Goal: Task Accomplishment & Management: Use online tool/utility

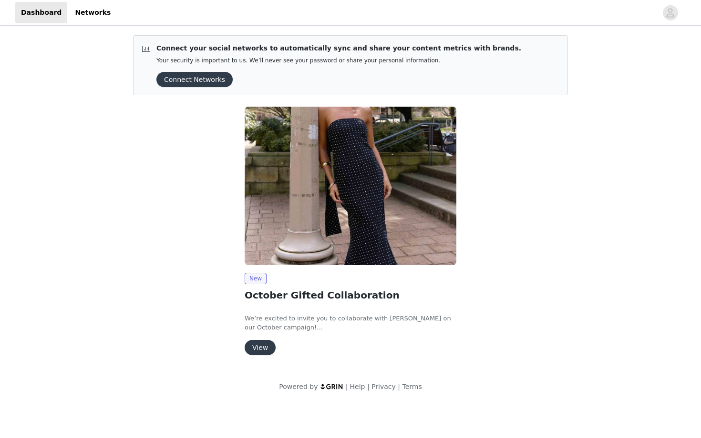
click at [267, 344] on button "View" at bounding box center [259, 347] width 31 height 15
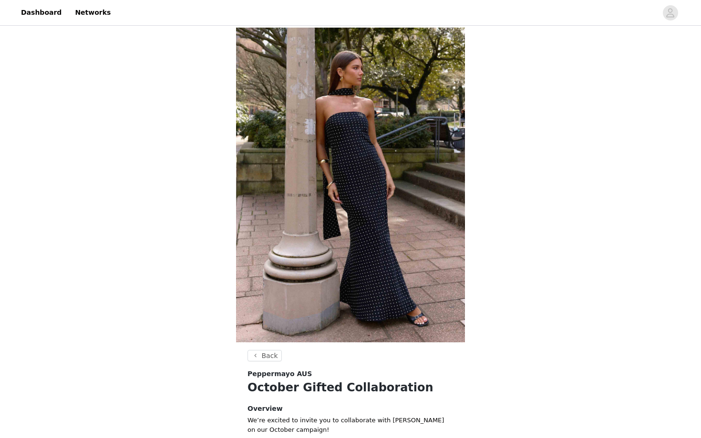
scroll to position [256, 0]
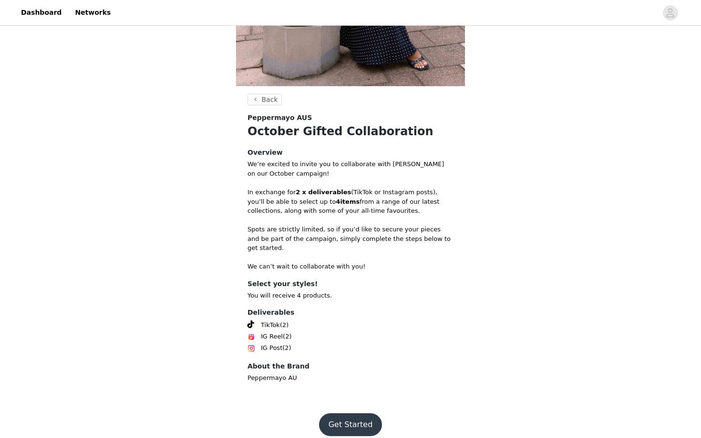
click at [343, 416] on button "Get Started" at bounding box center [350, 425] width 63 height 23
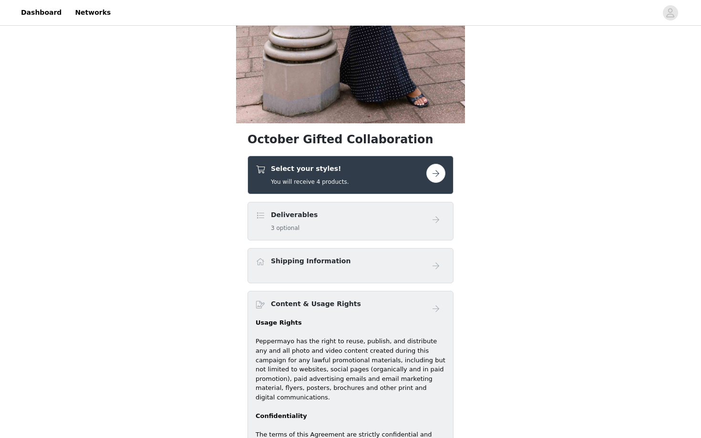
scroll to position [207, 0]
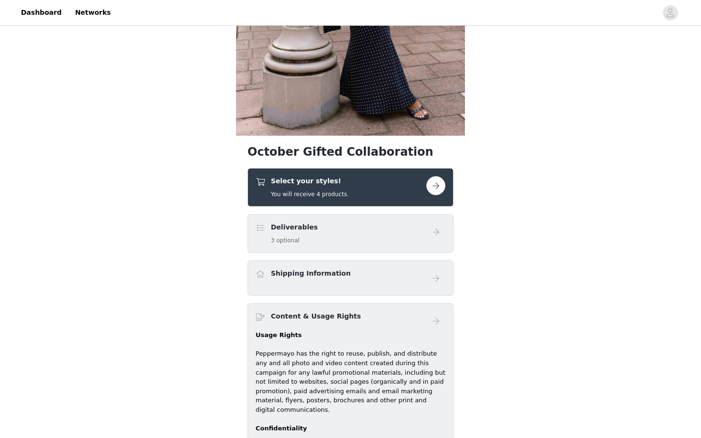
click at [439, 182] on button "button" at bounding box center [435, 185] width 19 height 19
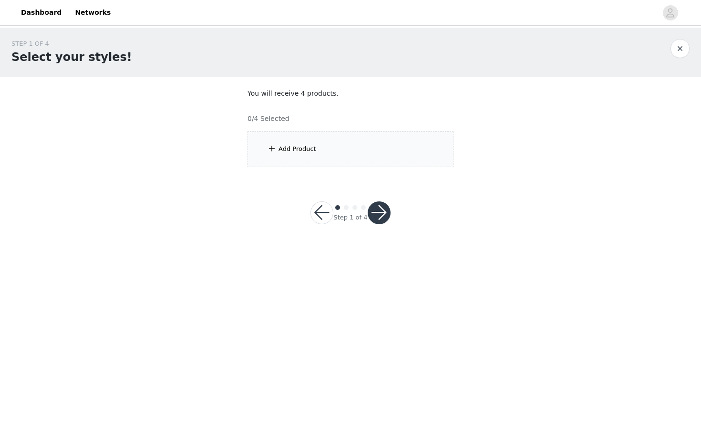
click at [323, 212] on button "button" at bounding box center [321, 213] width 23 height 23
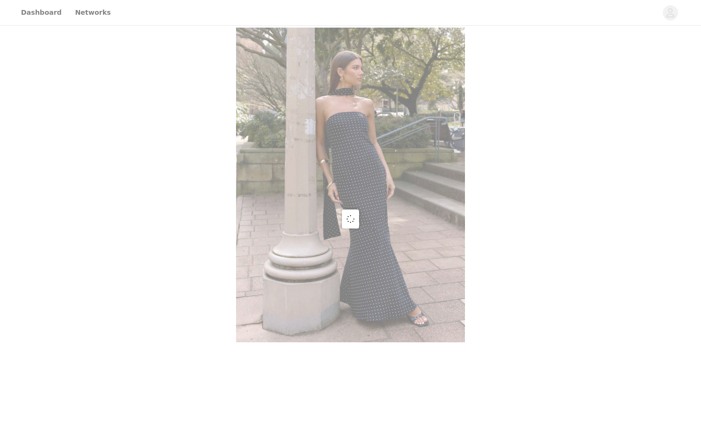
click at [338, 158] on div at bounding box center [350, 219] width 701 height 438
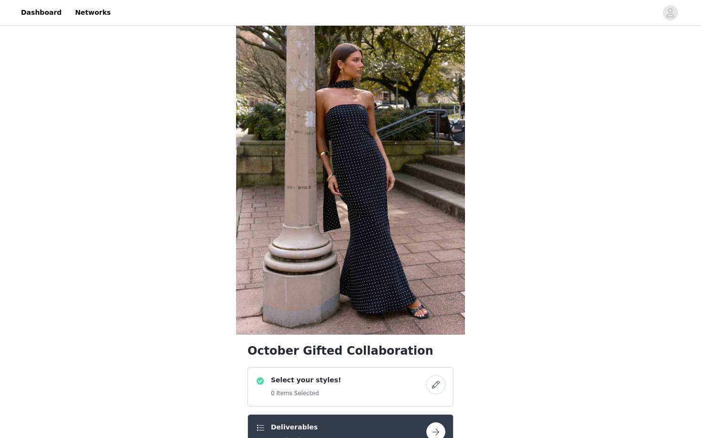
scroll to position [210, 0]
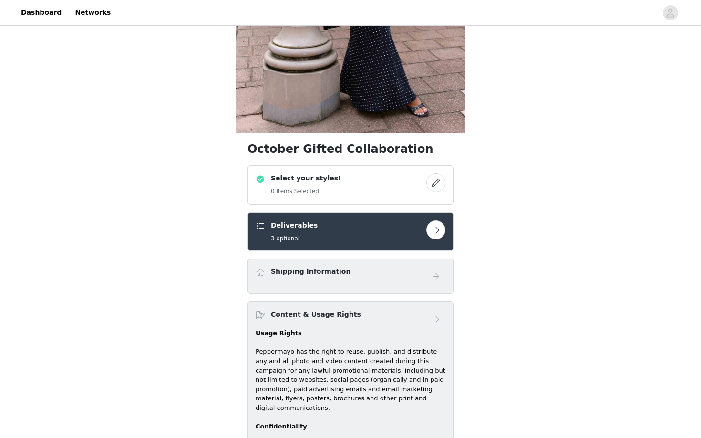
click at [437, 180] on button "button" at bounding box center [435, 182] width 19 height 19
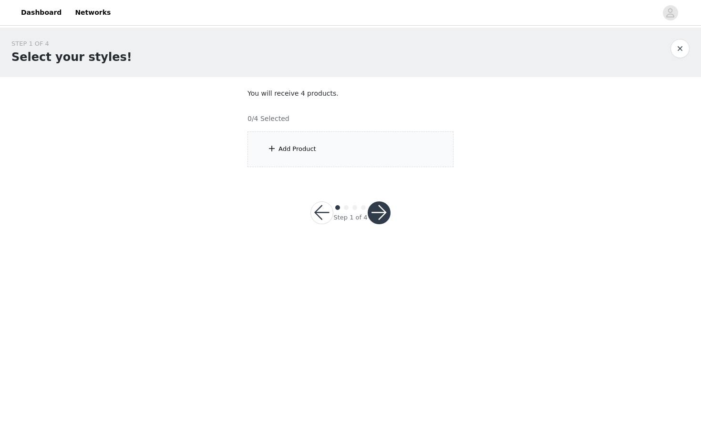
click at [371, 152] on div "Add Product" at bounding box center [350, 150] width 206 height 36
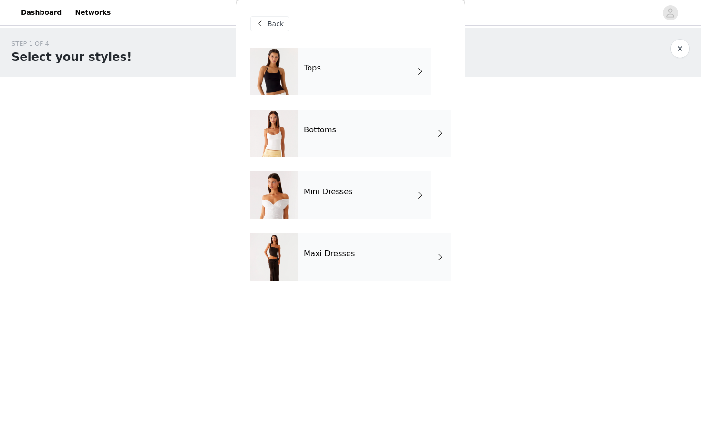
click at [376, 206] on div "Mini Dresses" at bounding box center [364, 196] width 132 height 48
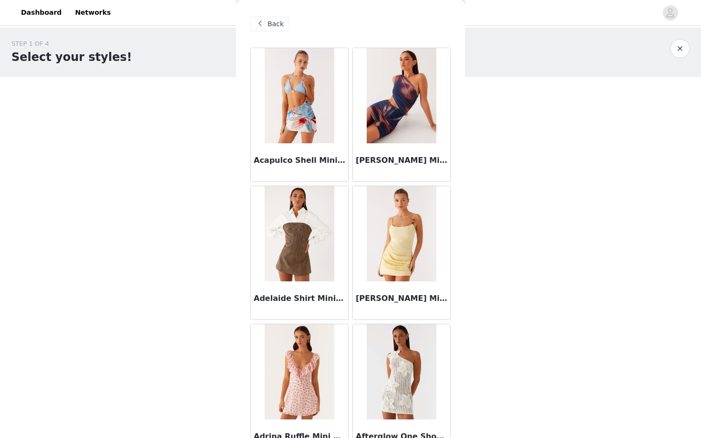
scroll to position [0, 0]
click at [264, 21] on span at bounding box center [259, 23] width 11 height 11
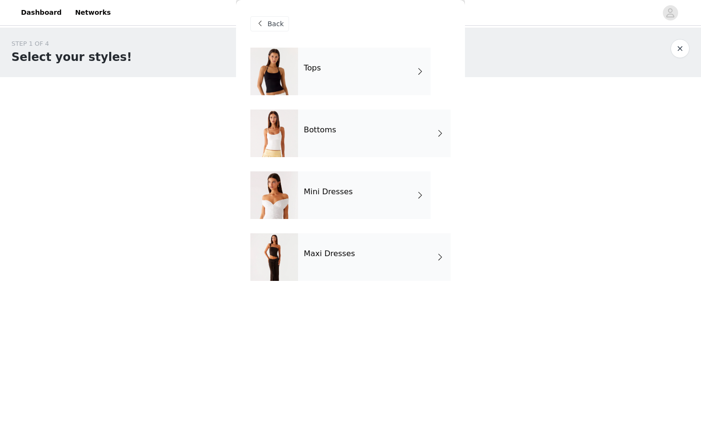
scroll to position [0, 0]
click at [333, 254] on h4 "Maxi Dresses" at bounding box center [329, 254] width 51 height 9
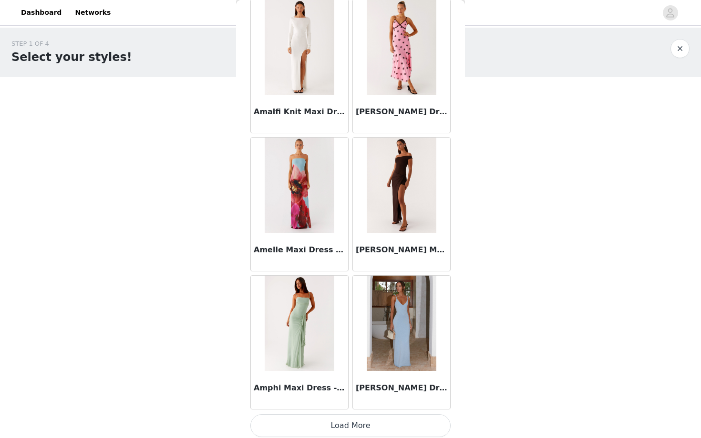
scroll to position [1020, 0]
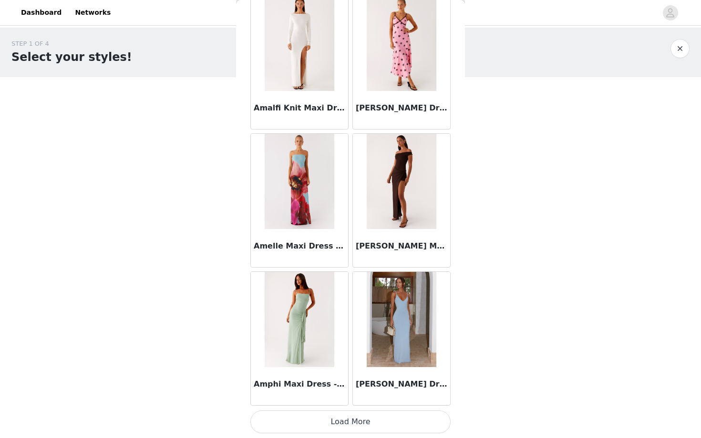
click at [360, 421] on button "Load More" at bounding box center [350, 422] width 200 height 23
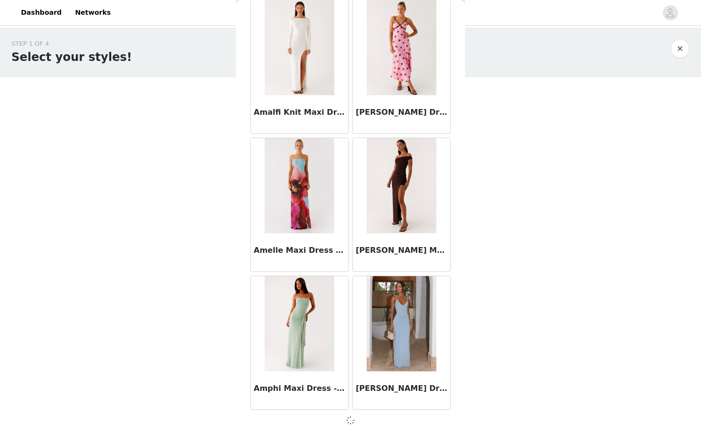
click at [558, 311] on body "Dashboard Networks STEP 1 OF 4 Select your styles! You will receive 4 products.…" at bounding box center [350, 219] width 701 height 438
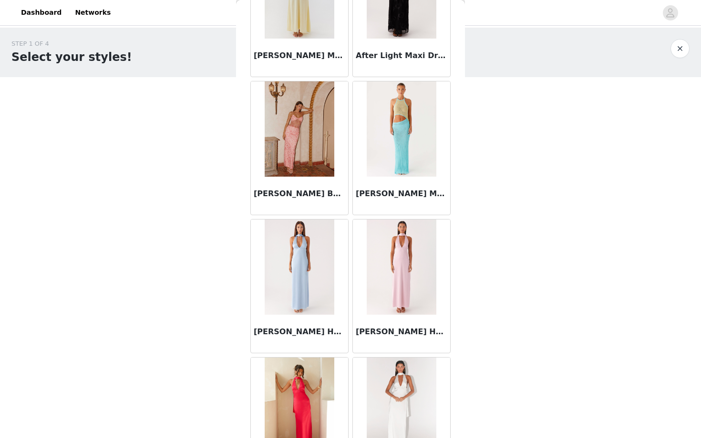
scroll to position [0, 0]
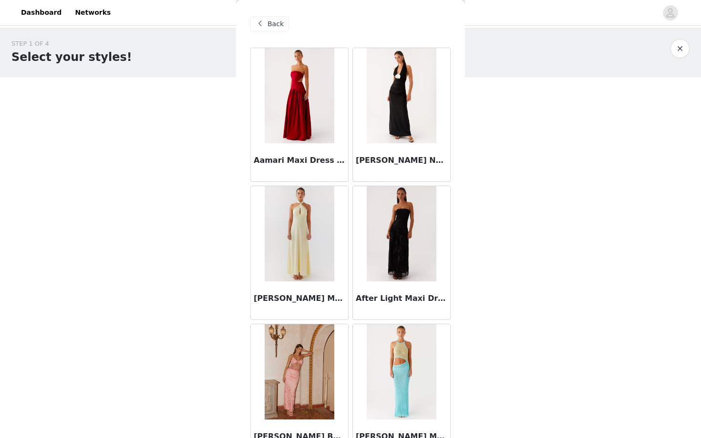
click at [263, 24] on span at bounding box center [259, 23] width 11 height 11
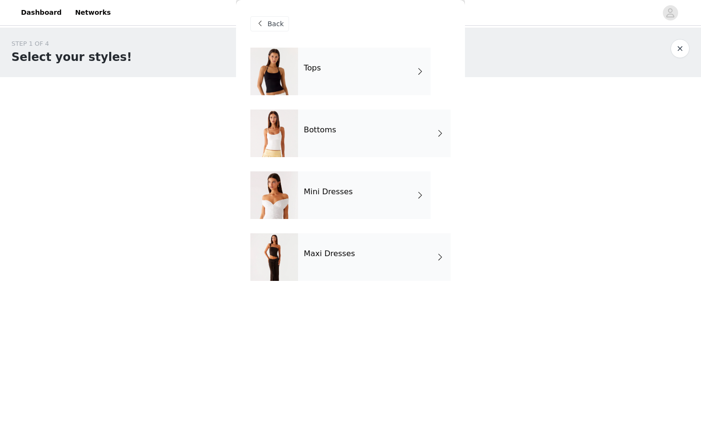
click at [351, 211] on div "Mini Dresses" at bounding box center [364, 196] width 132 height 48
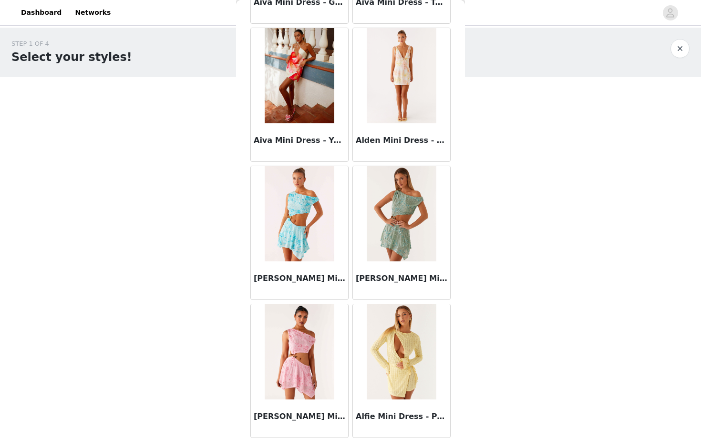
scroll to position [1020, 0]
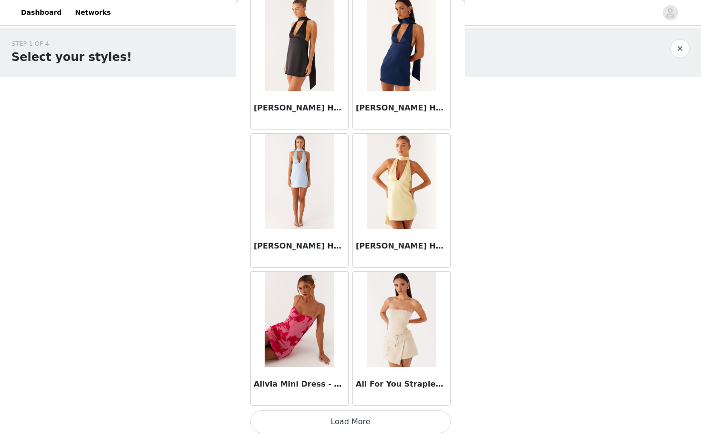
click at [409, 423] on button "Load More" at bounding box center [350, 422] width 200 height 23
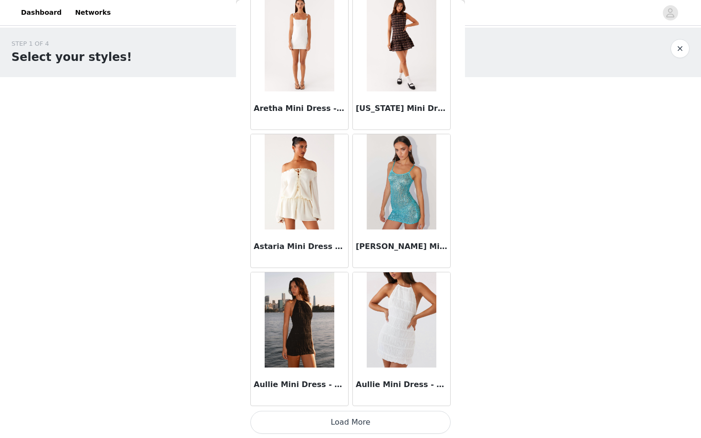
scroll to position [2402, 0]
click at [396, 420] on button "Load More" at bounding box center [350, 422] width 200 height 23
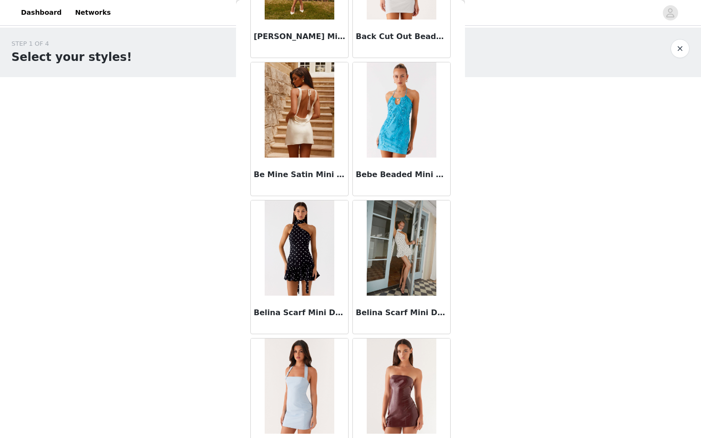
scroll to position [3301, 0]
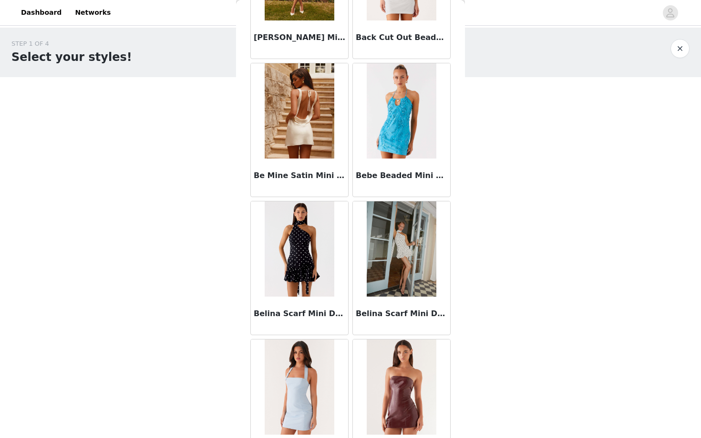
click at [407, 257] on img at bounding box center [400, 249] width 69 height 95
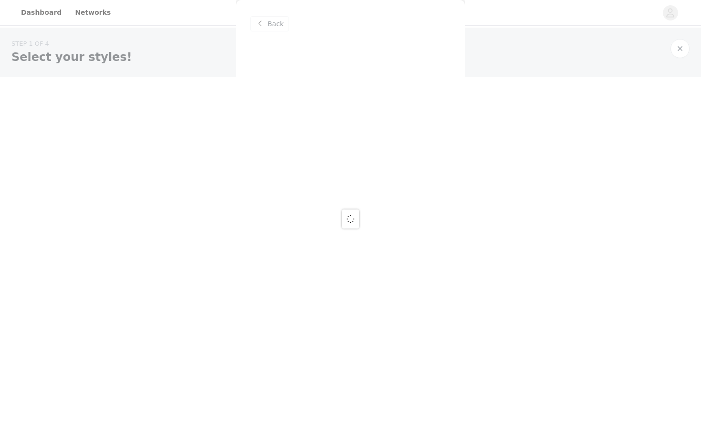
scroll to position [0, 0]
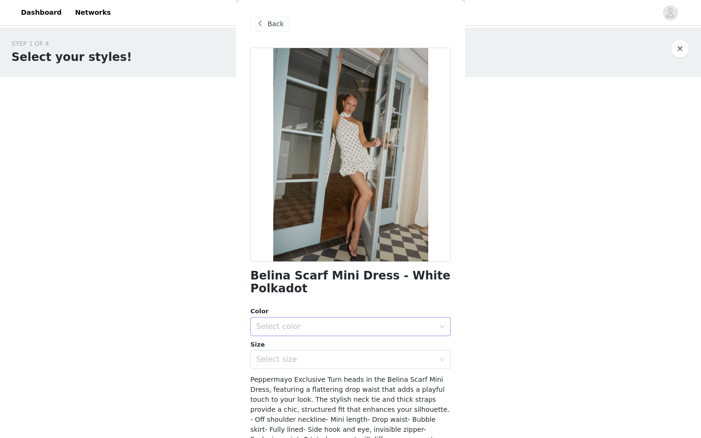
click at [357, 323] on div "Select color" at bounding box center [345, 327] width 178 height 10
click at [335, 349] on li "White Polkadot" at bounding box center [350, 347] width 200 height 15
click at [334, 358] on div "Select size" at bounding box center [345, 360] width 178 height 10
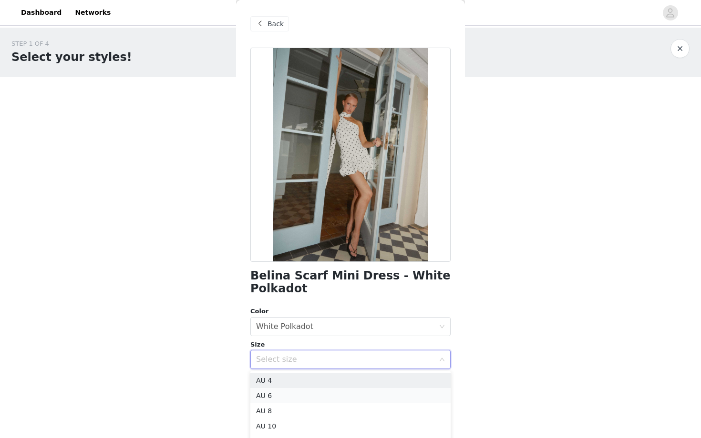
click at [327, 394] on li "AU 6" at bounding box center [350, 395] width 200 height 15
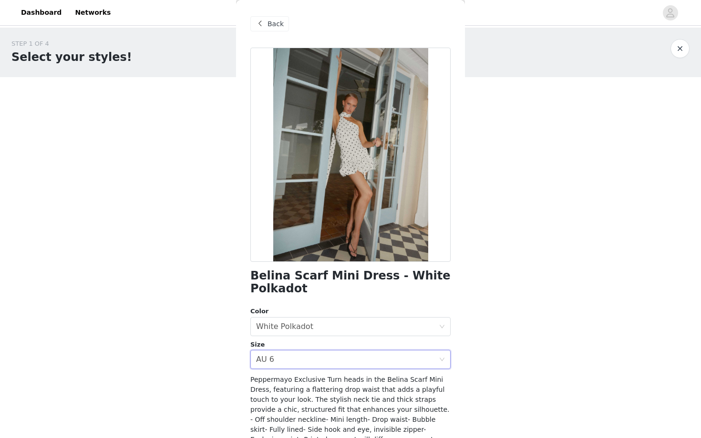
scroll to position [87, 0]
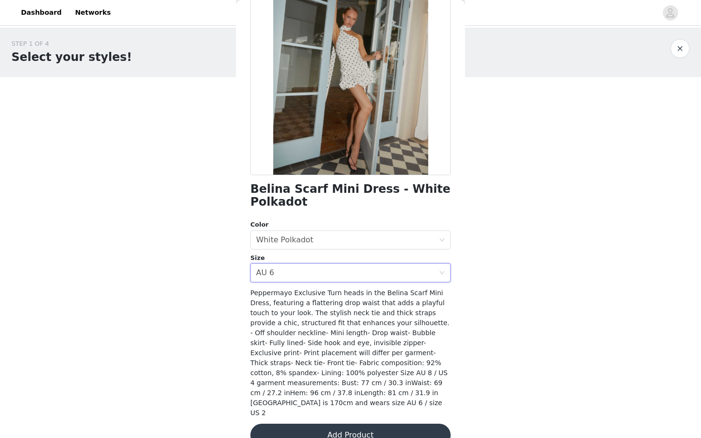
click at [357, 424] on button "Add Product" at bounding box center [350, 435] width 200 height 23
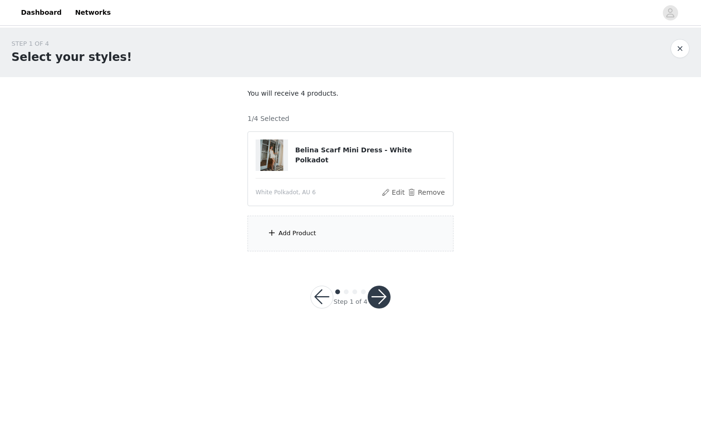
click at [345, 234] on div "Add Product" at bounding box center [350, 234] width 206 height 36
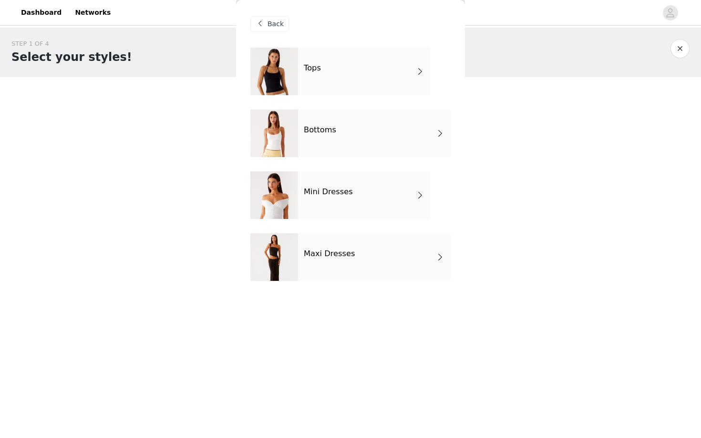
click at [312, 81] on div "Tops" at bounding box center [364, 72] width 132 height 48
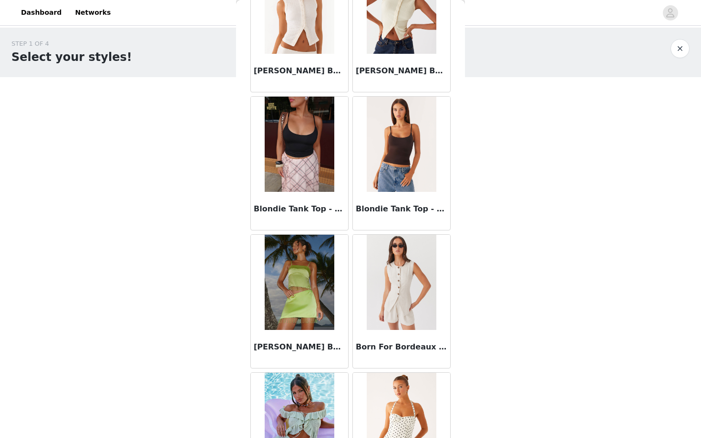
scroll to position [1020, 0]
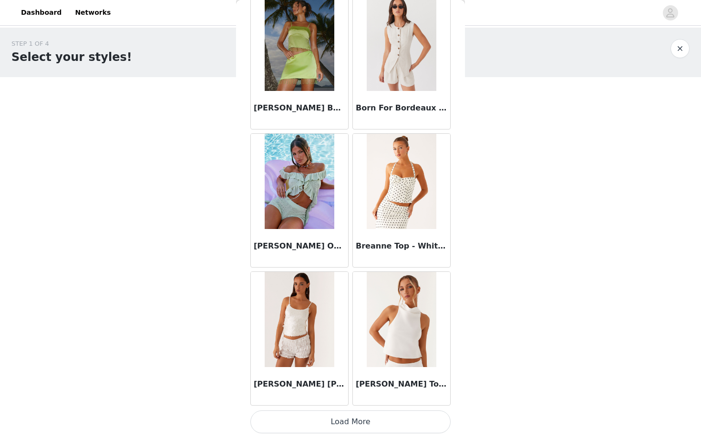
click at [337, 419] on button "Load More" at bounding box center [350, 422] width 200 height 23
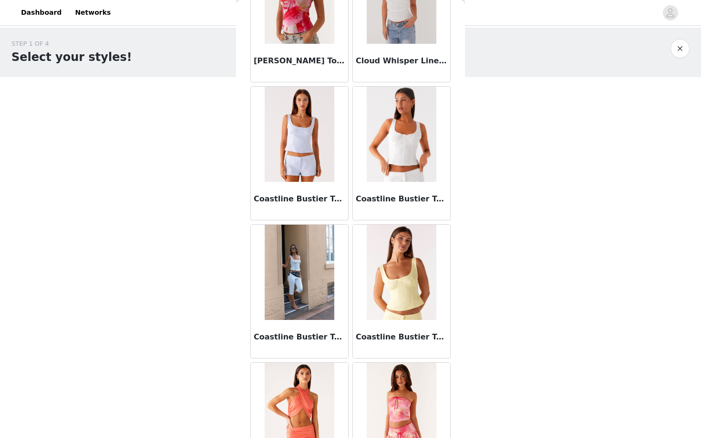
scroll to position [2402, 0]
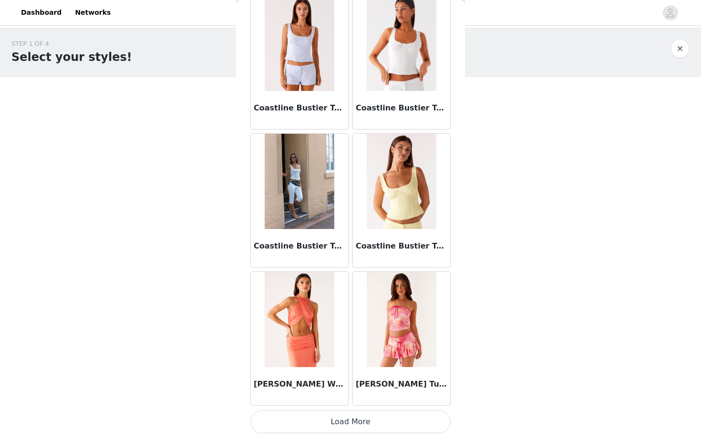
click at [309, 424] on button "Load More" at bounding box center [350, 422] width 200 height 23
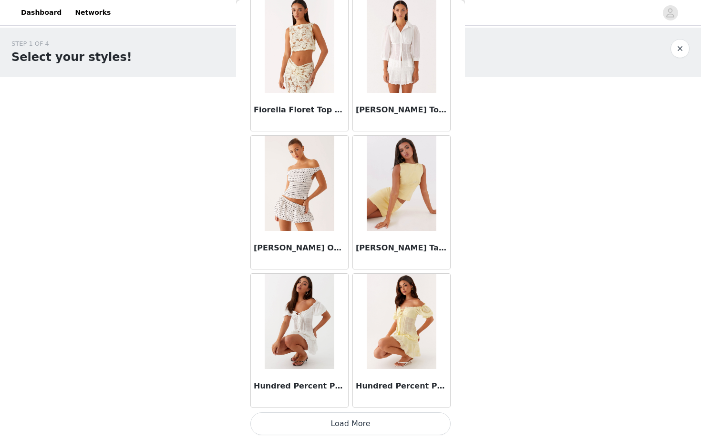
scroll to position [3784, 0]
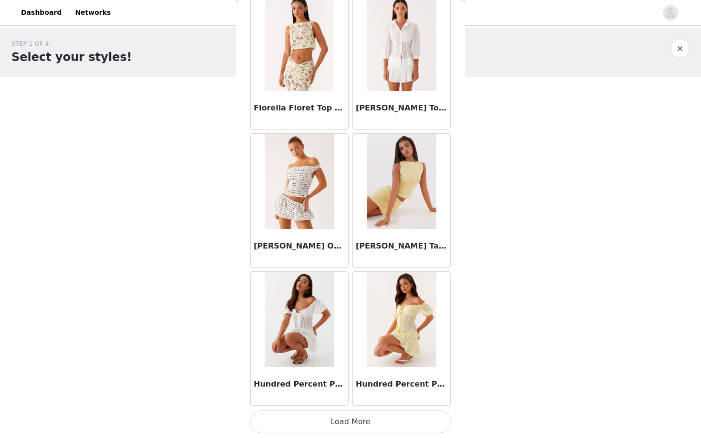
click at [320, 415] on button "Load More" at bounding box center [350, 422] width 200 height 23
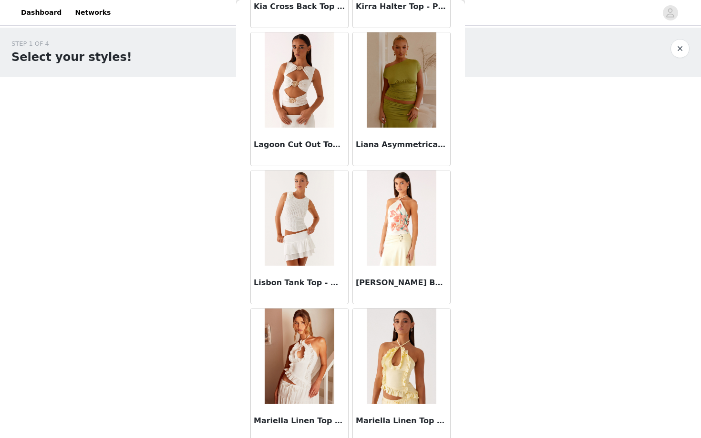
scroll to position [5166, 0]
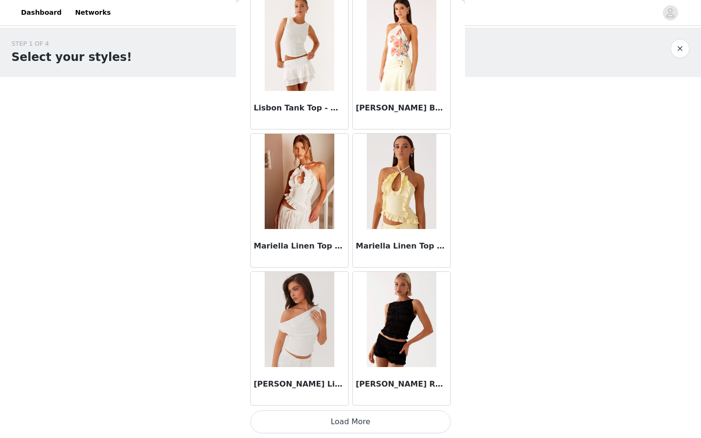
click at [319, 424] on button "Load More" at bounding box center [350, 422] width 200 height 23
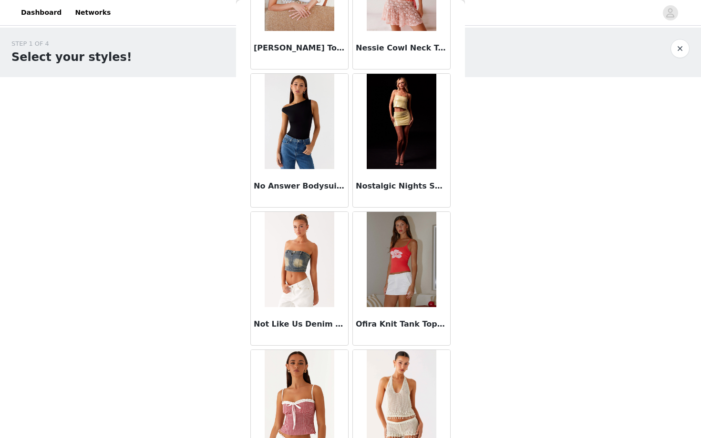
scroll to position [6548, 0]
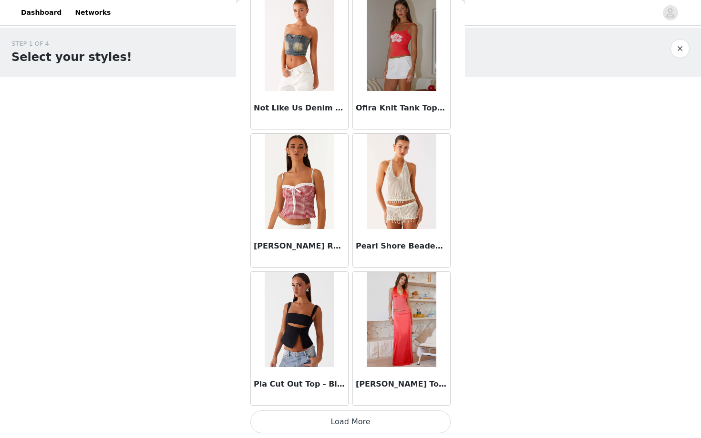
click at [366, 419] on button "Load More" at bounding box center [350, 422] width 200 height 23
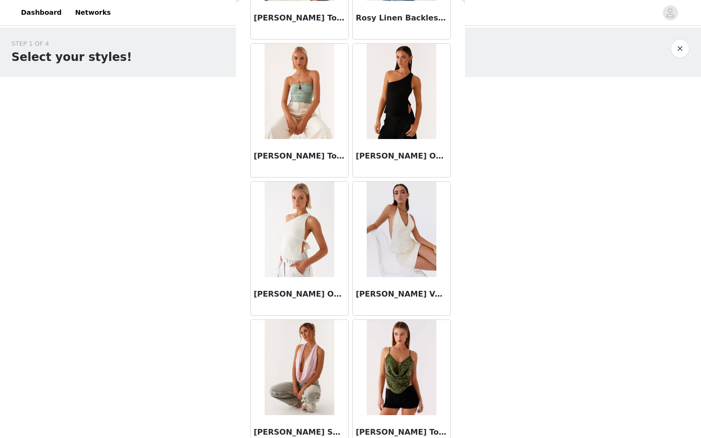
scroll to position [7930, 0]
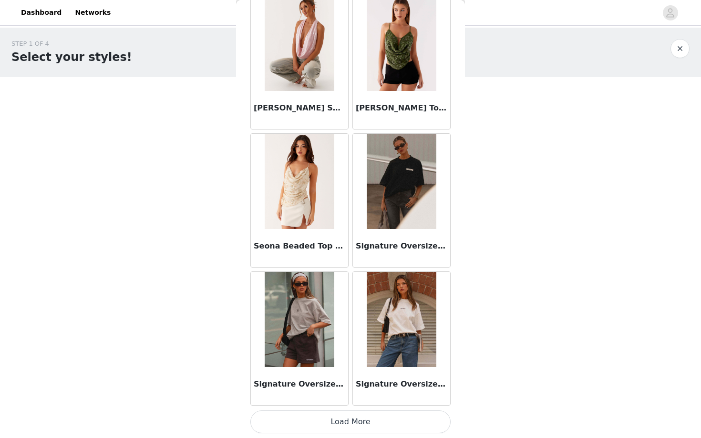
click at [356, 432] on button "Load More" at bounding box center [350, 422] width 200 height 23
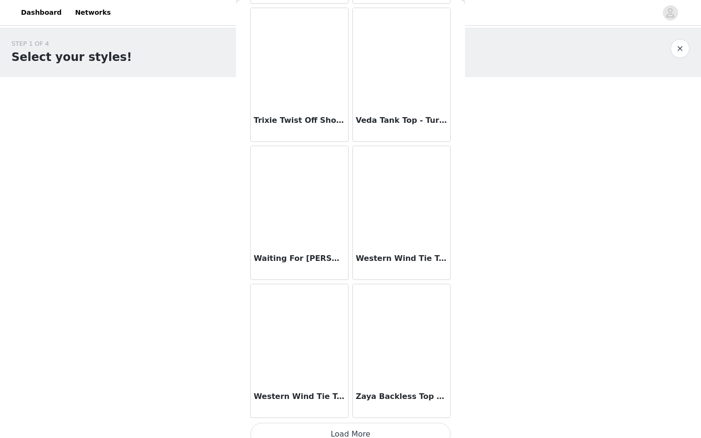
scroll to position [9312, 0]
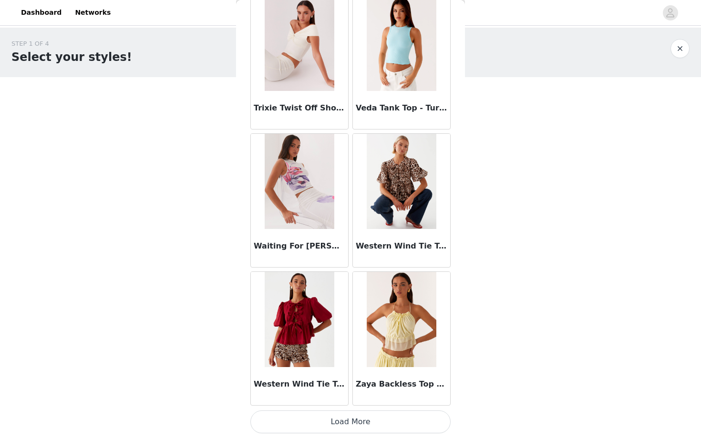
click at [348, 413] on button "Load More" at bounding box center [350, 422] width 200 height 23
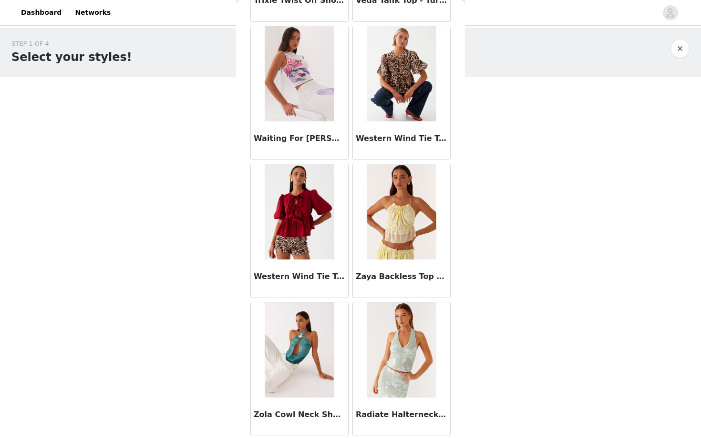
click at [676, 50] on button "button" at bounding box center [679, 48] width 19 height 19
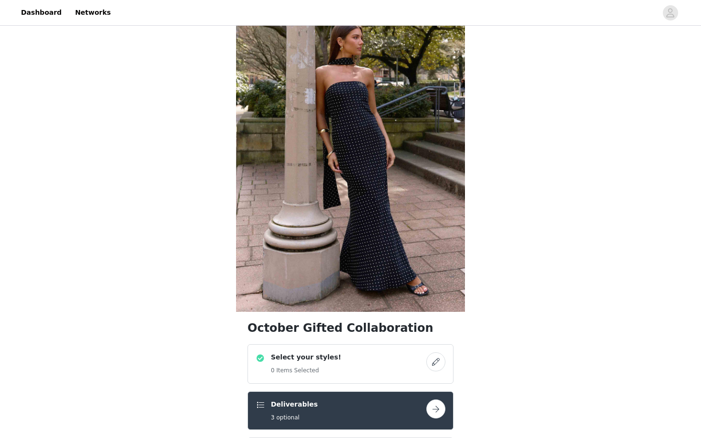
scroll to position [85, 0]
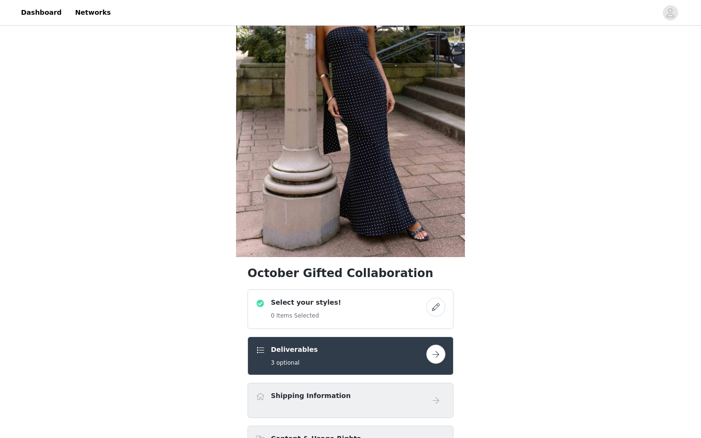
click at [375, 302] on div "Select your styles! 0 Items Selected" at bounding box center [340, 309] width 171 height 23
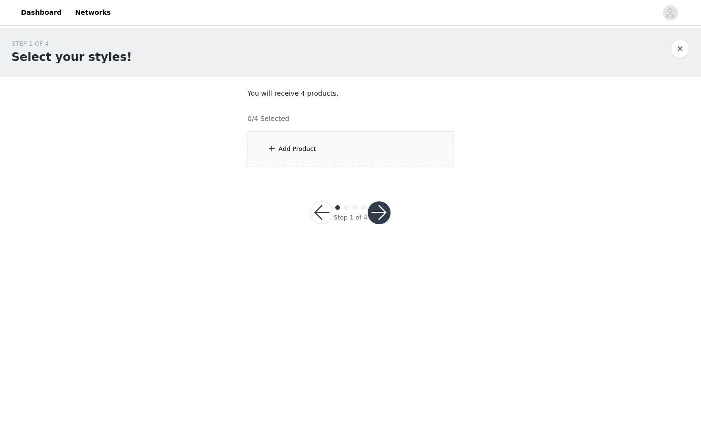
click at [361, 149] on div "Add Product" at bounding box center [350, 150] width 206 height 36
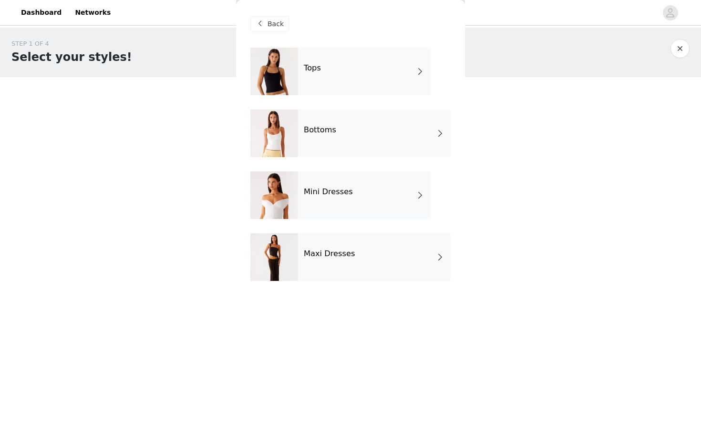
click at [352, 123] on div "Bottoms" at bounding box center [374, 134] width 152 height 48
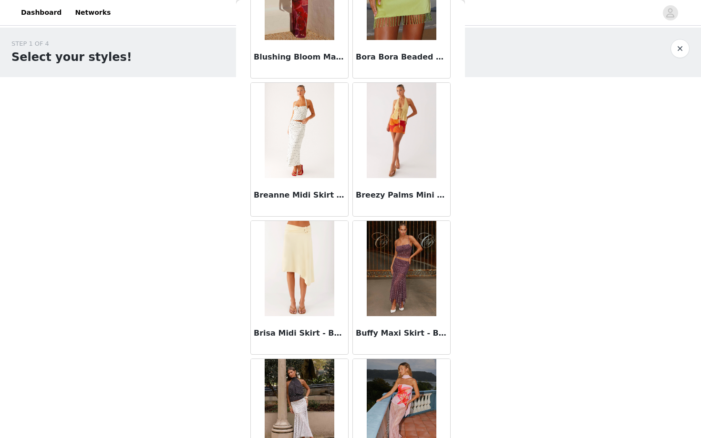
scroll to position [1020, 0]
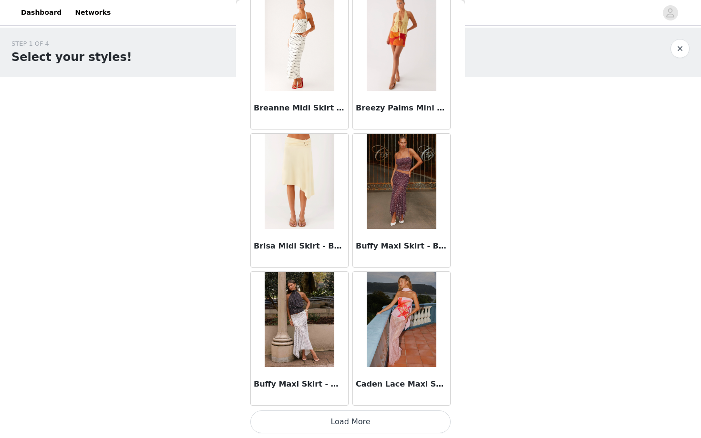
click at [386, 429] on button "Load More" at bounding box center [350, 422] width 200 height 23
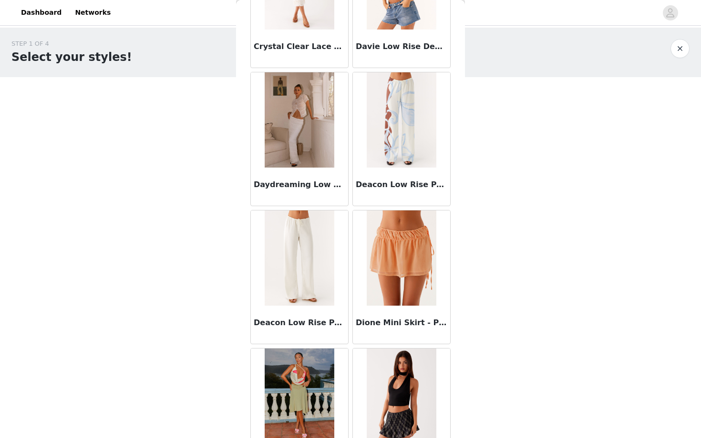
scroll to position [2402, 0]
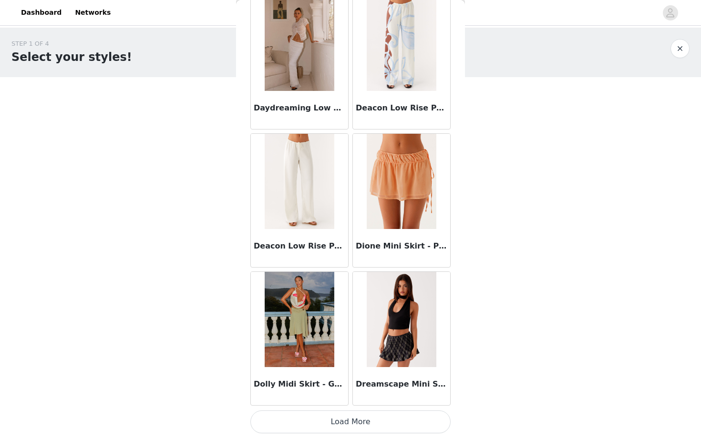
click at [373, 416] on button "Load More" at bounding box center [350, 422] width 200 height 23
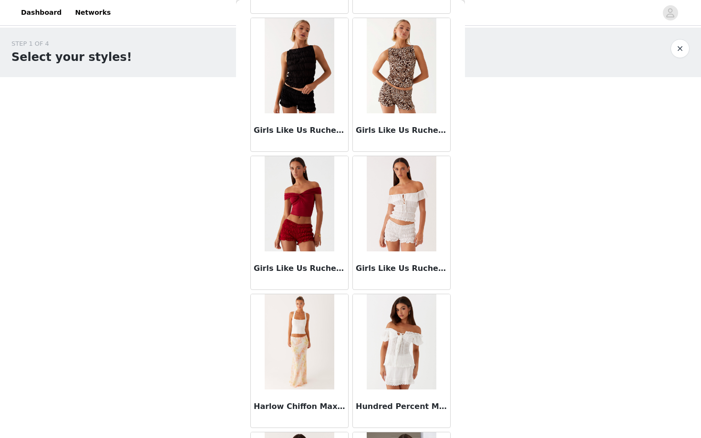
scroll to position [3784, 0]
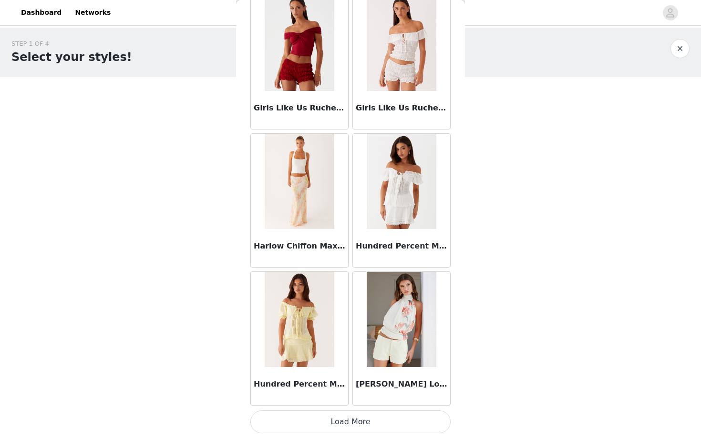
click at [350, 431] on button "Load More" at bounding box center [350, 422] width 200 height 23
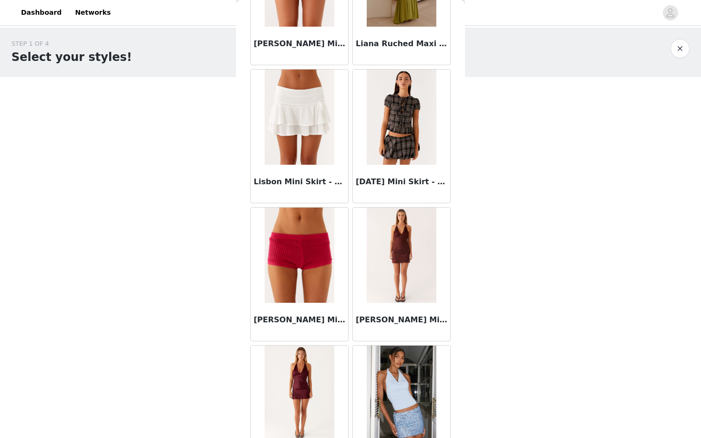
scroll to position [5166, 0]
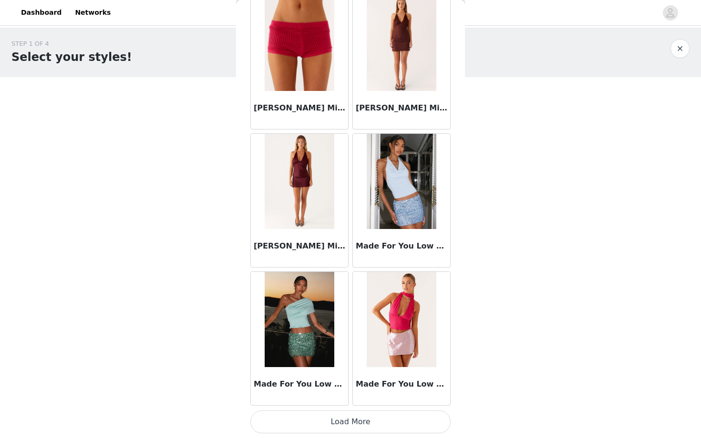
click at [352, 411] on button "Load More" at bounding box center [350, 422] width 200 height 23
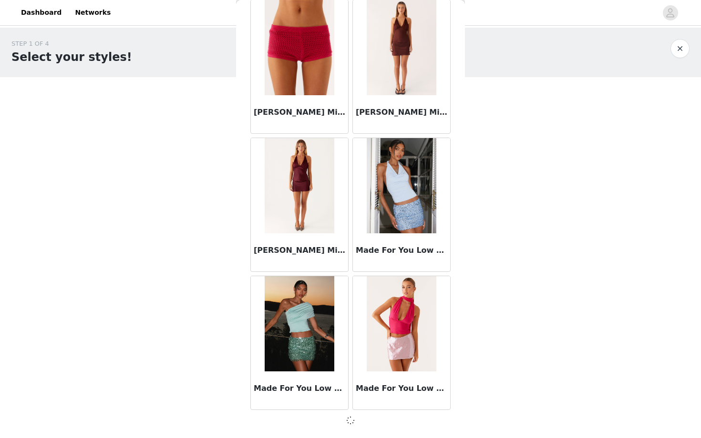
scroll to position [5161, 0]
click at [355, 423] on span at bounding box center [350, 421] width 15 height 14
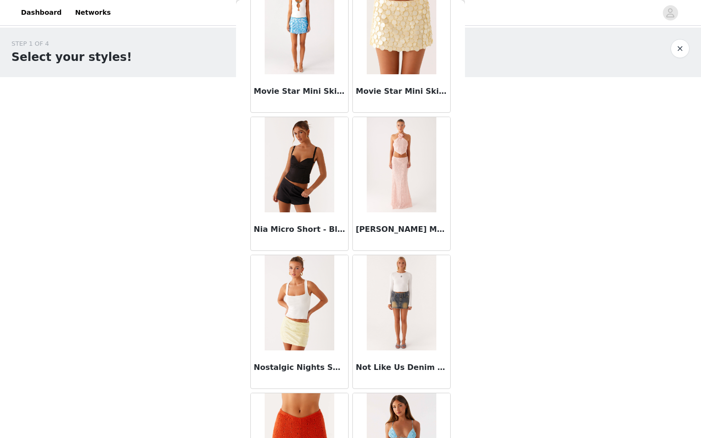
scroll to position [6548, 0]
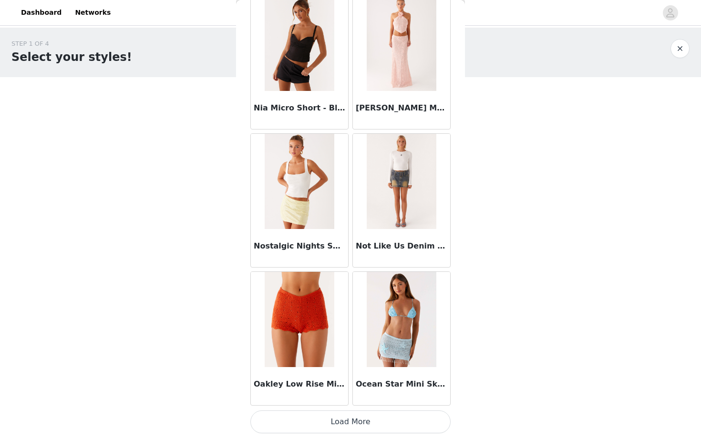
click at [379, 414] on button "Load More" at bounding box center [350, 422] width 200 height 23
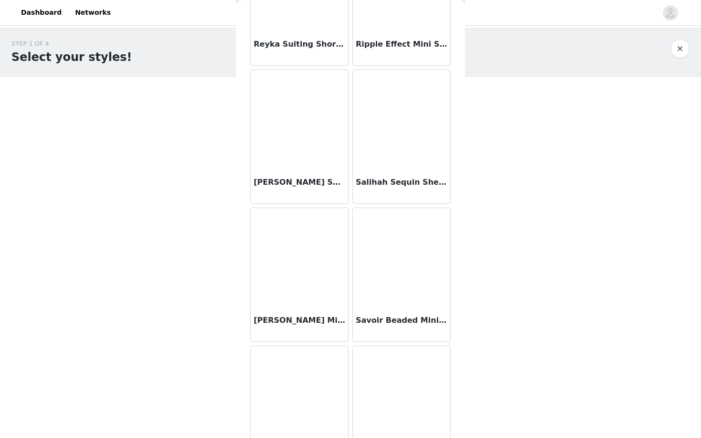
scroll to position [7930, 0]
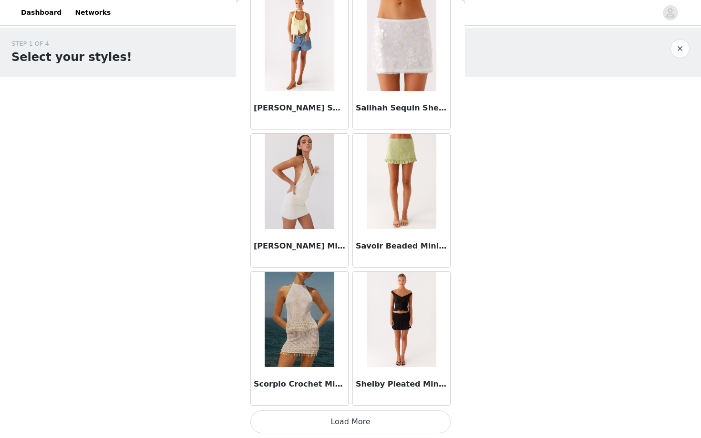
click at [386, 422] on button "Load More" at bounding box center [350, 422] width 200 height 23
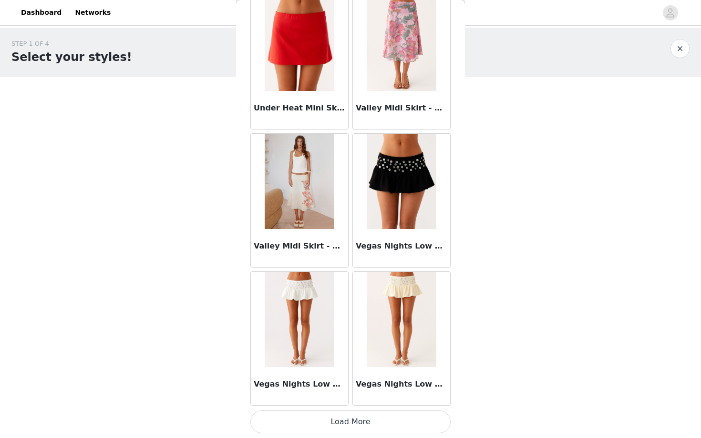
scroll to position [9312, 0]
click at [363, 417] on button "Load More" at bounding box center [350, 422] width 200 height 23
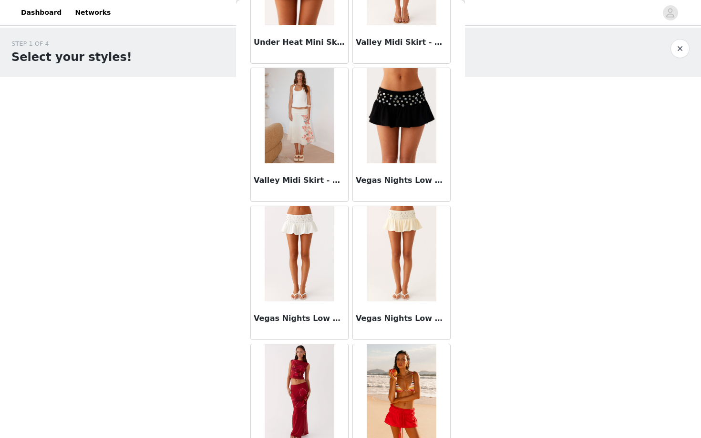
scroll to position [9419, 0]
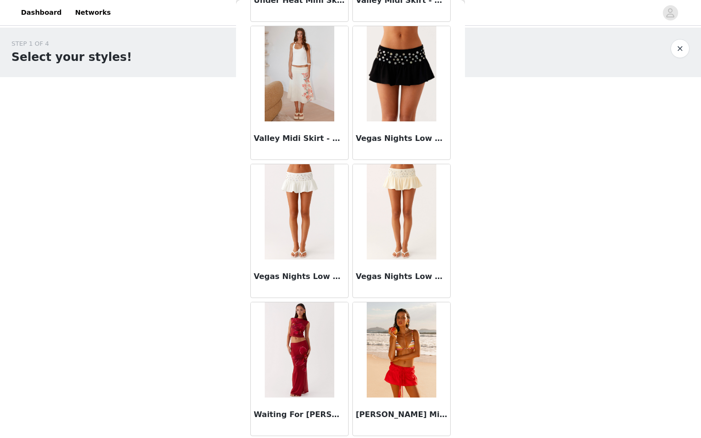
click at [675, 50] on button "button" at bounding box center [679, 48] width 19 height 19
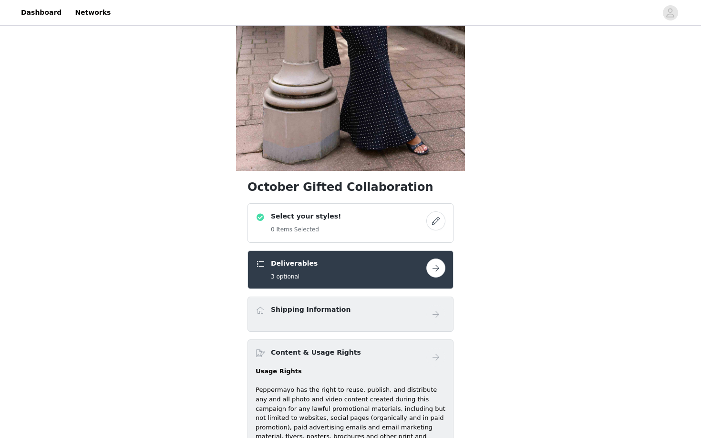
scroll to position [269, 0]
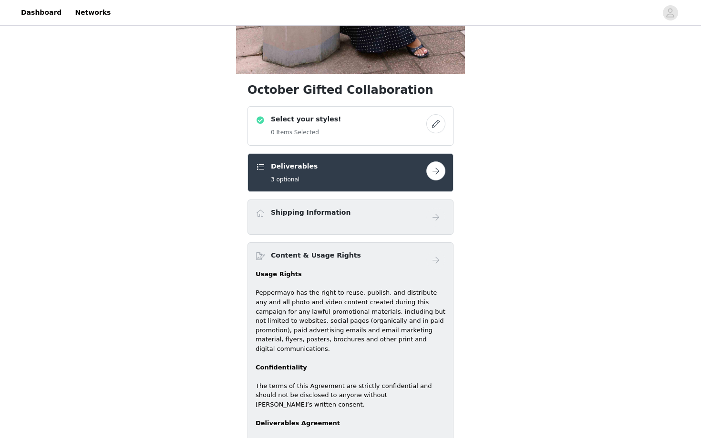
click at [402, 136] on div "Select your styles! 0 Items Selected" at bounding box center [340, 125] width 171 height 23
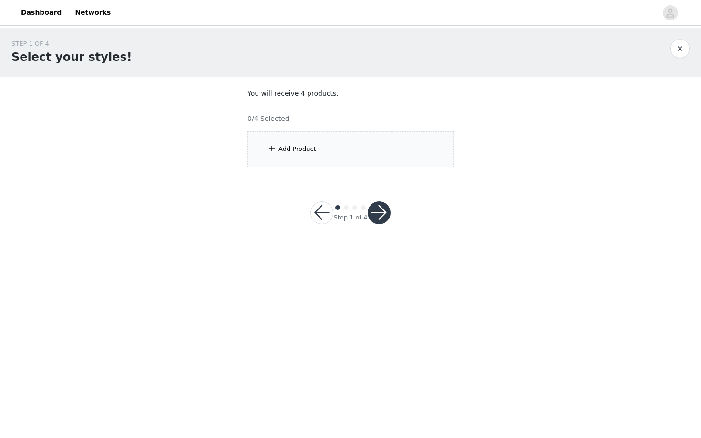
click at [346, 159] on div "Add Product" at bounding box center [350, 150] width 206 height 36
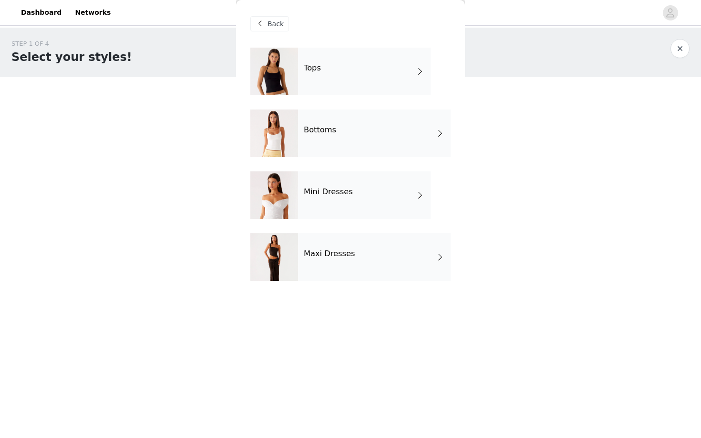
click at [345, 203] on div "Mini Dresses" at bounding box center [364, 196] width 132 height 48
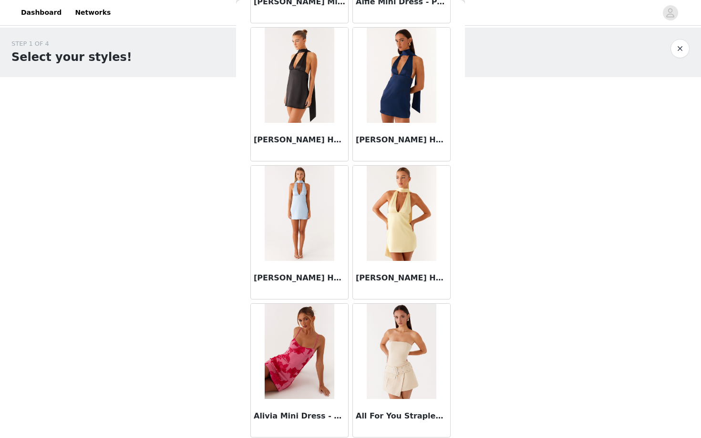
scroll to position [1020, 0]
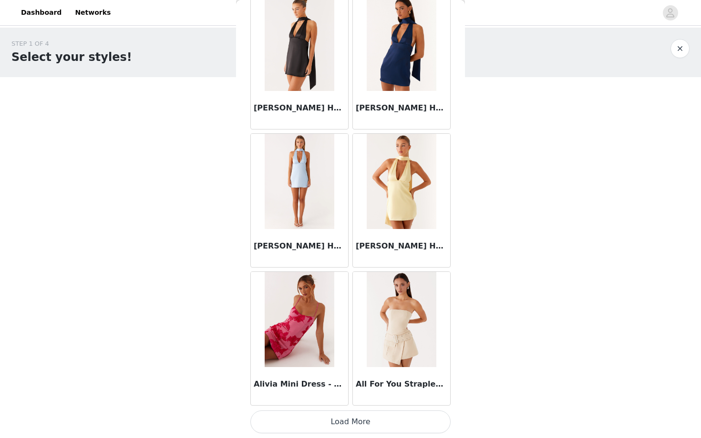
click at [385, 423] on button "Load More" at bounding box center [350, 422] width 200 height 23
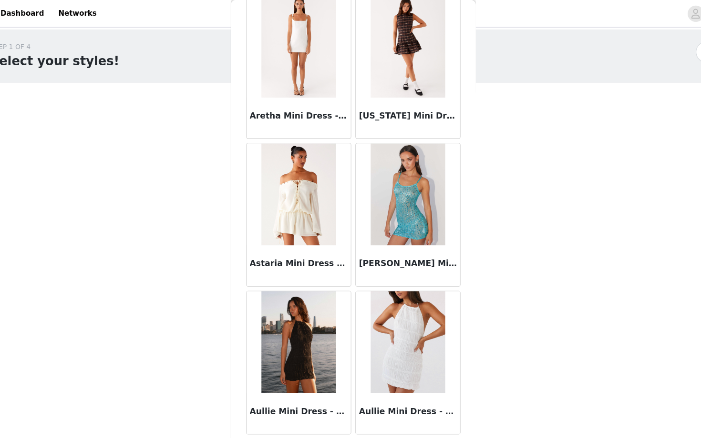
scroll to position [0, 0]
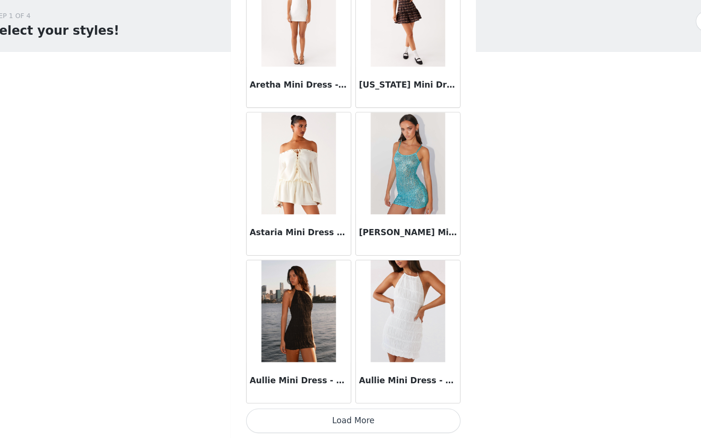
click at [312, 412] on button "Load More" at bounding box center [350, 422] width 200 height 23
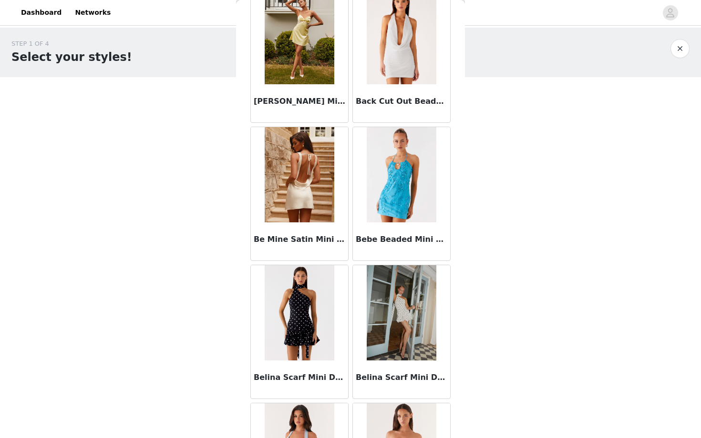
scroll to position [3254, 0]
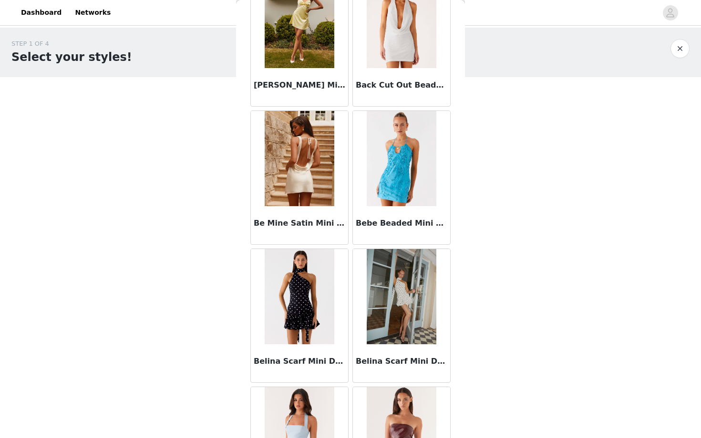
click at [414, 312] on img at bounding box center [400, 296] width 69 height 95
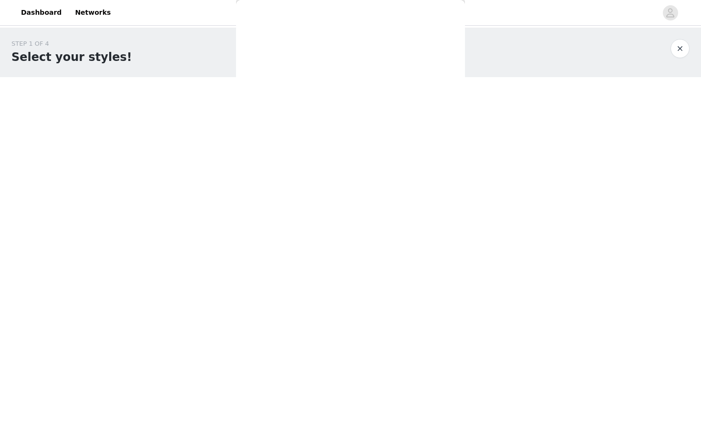
scroll to position [87, 0]
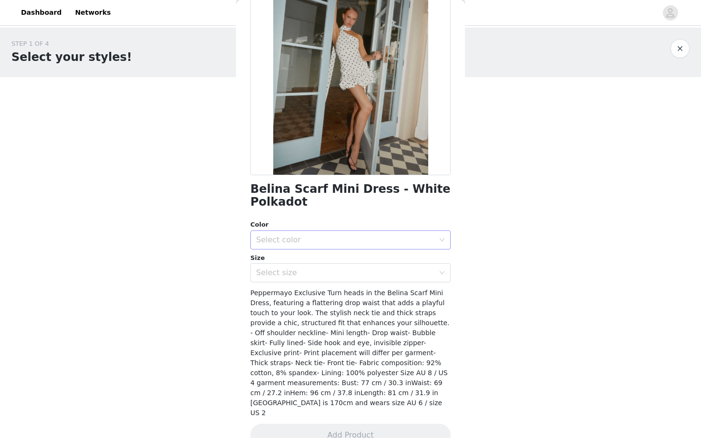
click at [358, 242] on div "Select color" at bounding box center [345, 240] width 178 height 10
click at [345, 259] on li "White Polkadot" at bounding box center [350, 261] width 200 height 15
click at [345, 268] on div "Select size" at bounding box center [345, 273] width 178 height 10
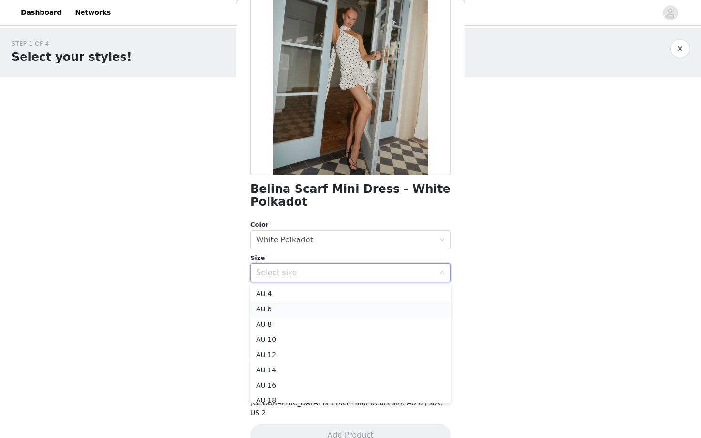
click at [324, 308] on li "AU 6" at bounding box center [350, 309] width 200 height 15
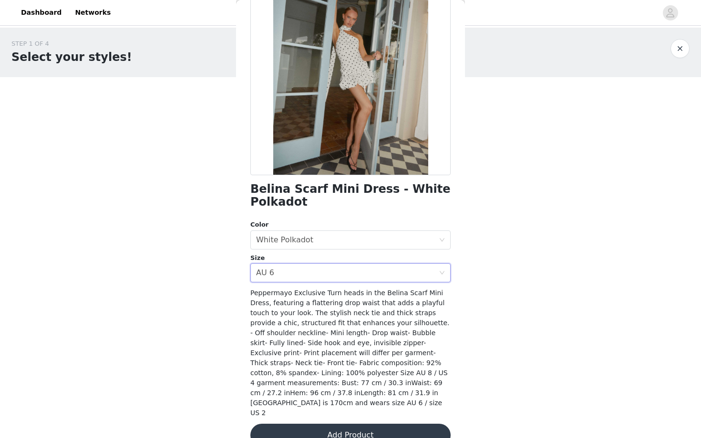
click at [327, 424] on button "Add Product" at bounding box center [350, 435] width 200 height 23
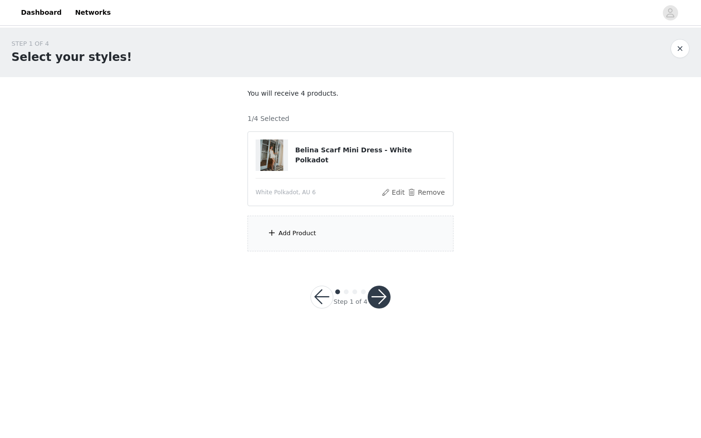
click at [283, 231] on div "Add Product" at bounding box center [297, 234] width 38 height 10
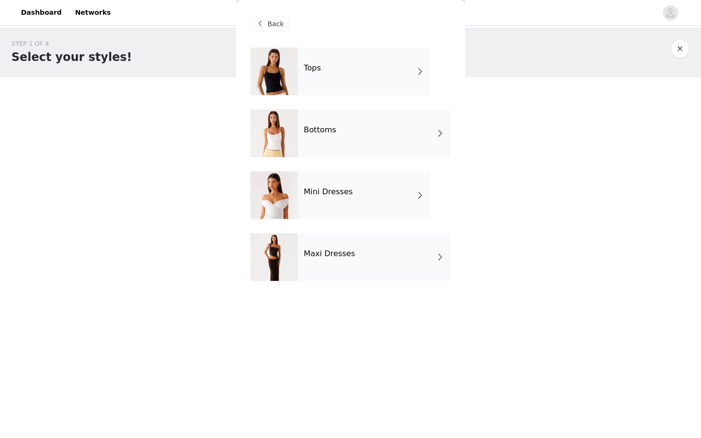
click at [327, 264] on div "Maxi Dresses" at bounding box center [374, 258] width 152 height 48
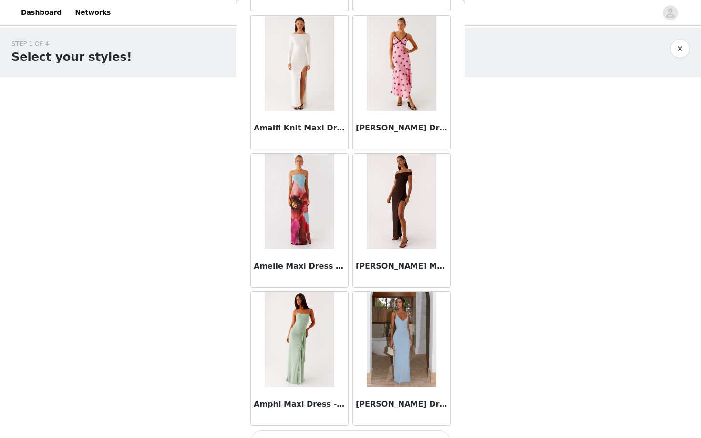
scroll to position [1020, 0]
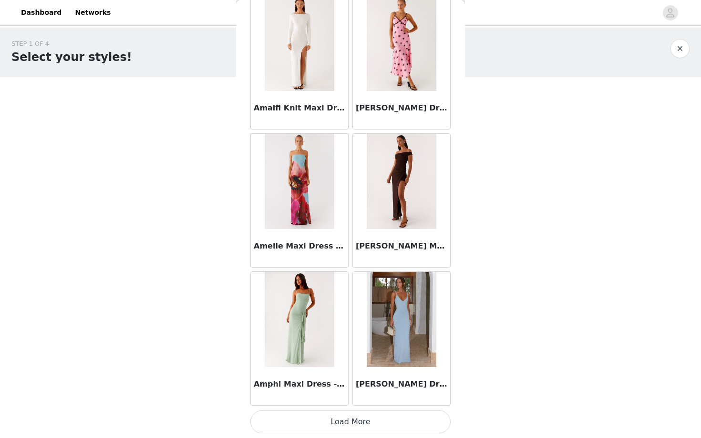
click at [334, 428] on button "Load More" at bounding box center [350, 422] width 200 height 23
